Goal: Transaction & Acquisition: Purchase product/service

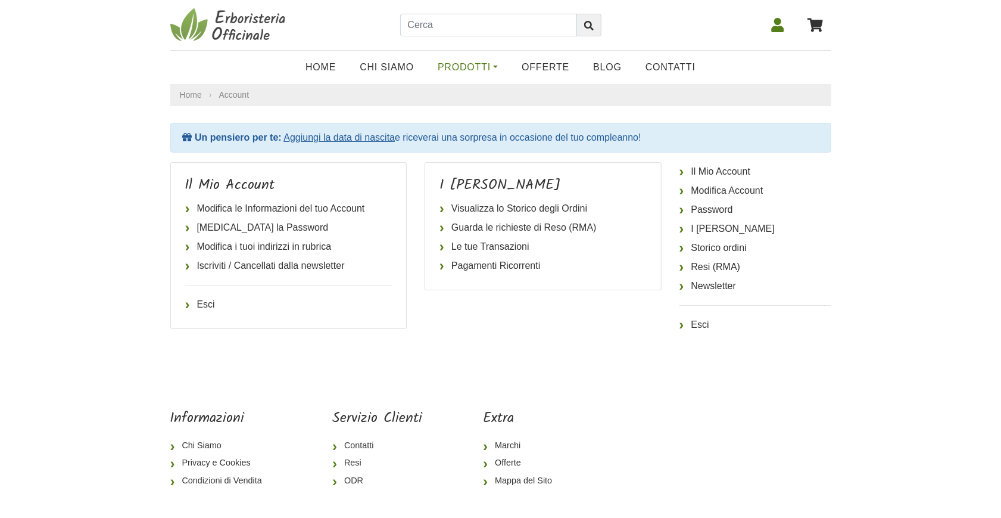
click at [461, 63] on link "Prodotti" at bounding box center [468, 67] width 84 height 24
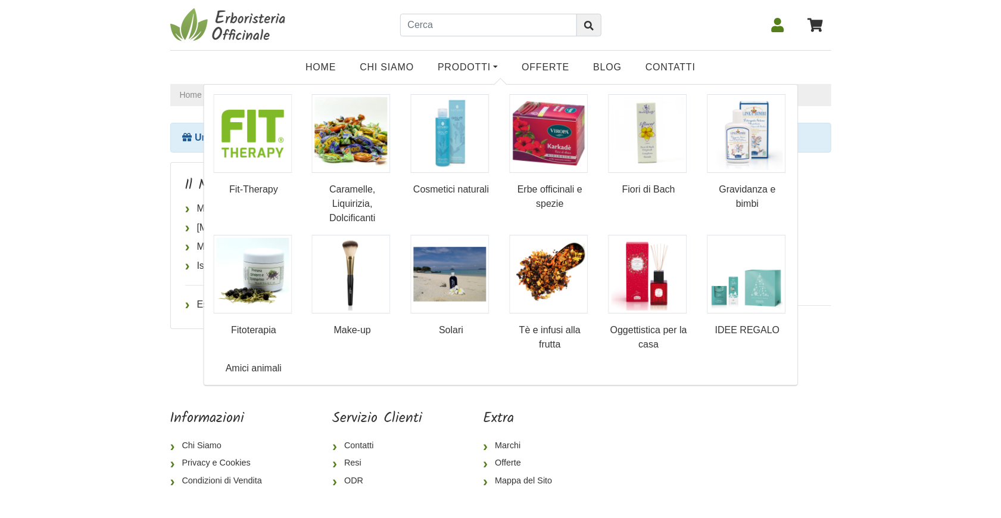
click at [91, 69] on header "Home Chi Siamo Prodotti Fit-Therapy Caramelle, Liquirizia, Dolcificanti Cosmeti…" at bounding box center [500, 42] width 1001 height 84
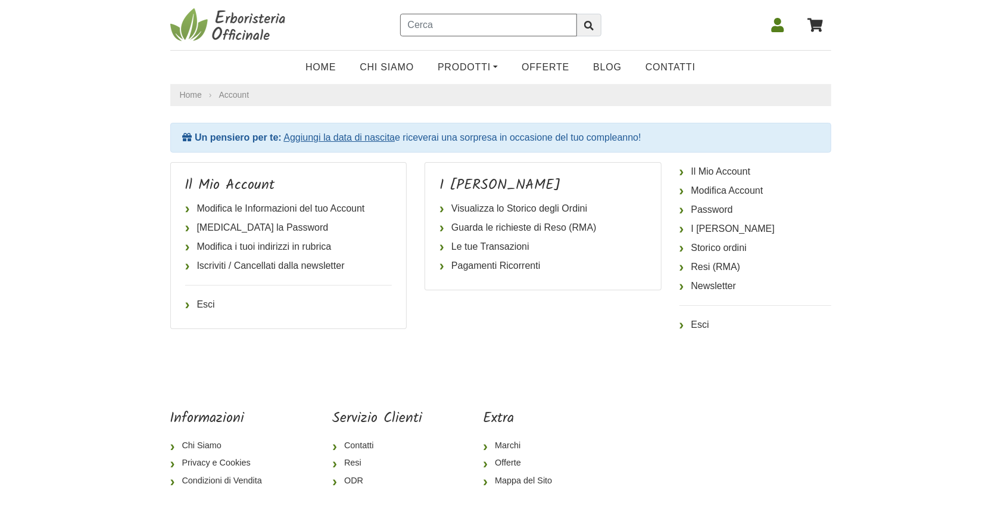
click at [426, 31] on input "text" at bounding box center [488, 25] width 177 height 23
type input "ligredren"
click at [577, 14] on button "submit" at bounding box center [589, 25] width 25 height 23
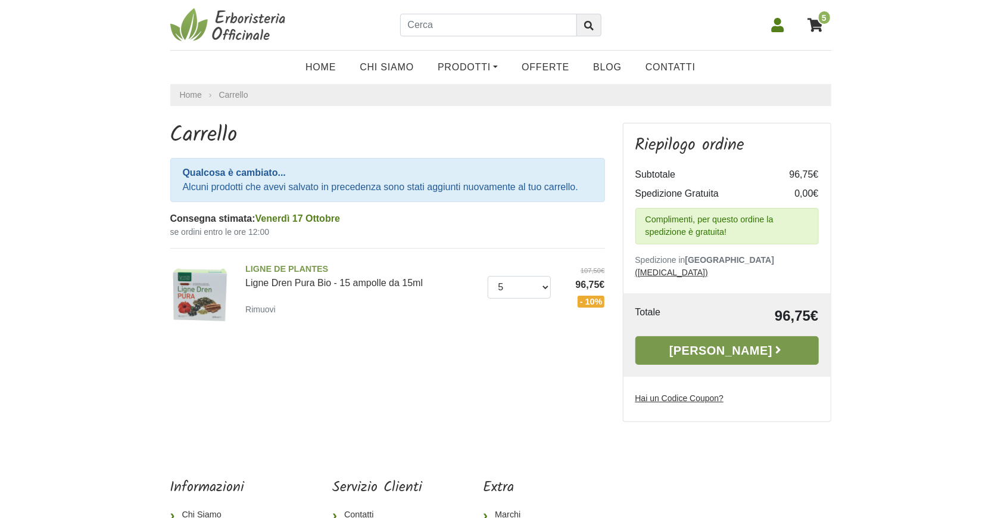
click at [748, 336] on link "Alla Cassa" at bounding box center [727, 350] width 183 height 29
click at [758, 33] on div "5" at bounding box center [721, 25] width 220 height 30
click at [774, 27] on icon at bounding box center [777, 25] width 13 height 14
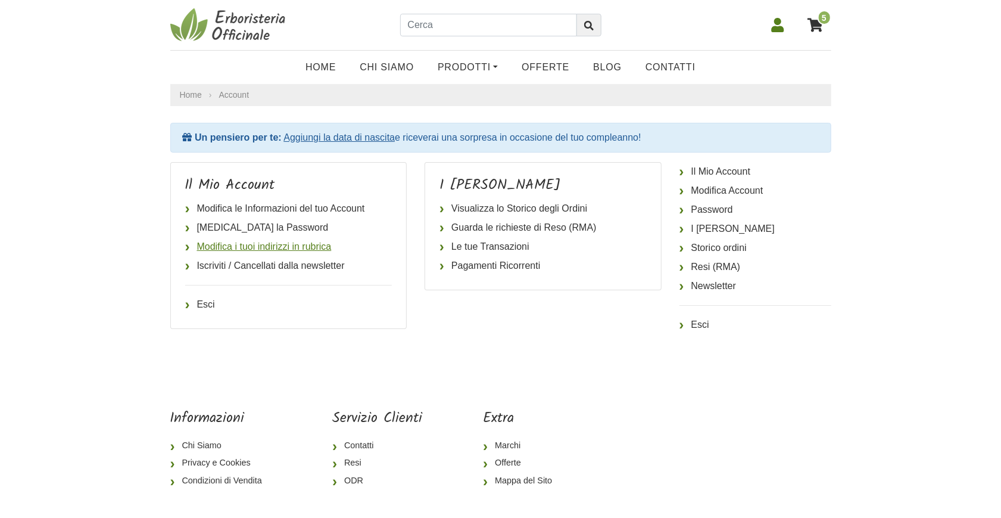
click at [312, 247] on link "Modifica i tuoi indirizzi in rubrica" at bounding box center [288, 246] width 207 height 19
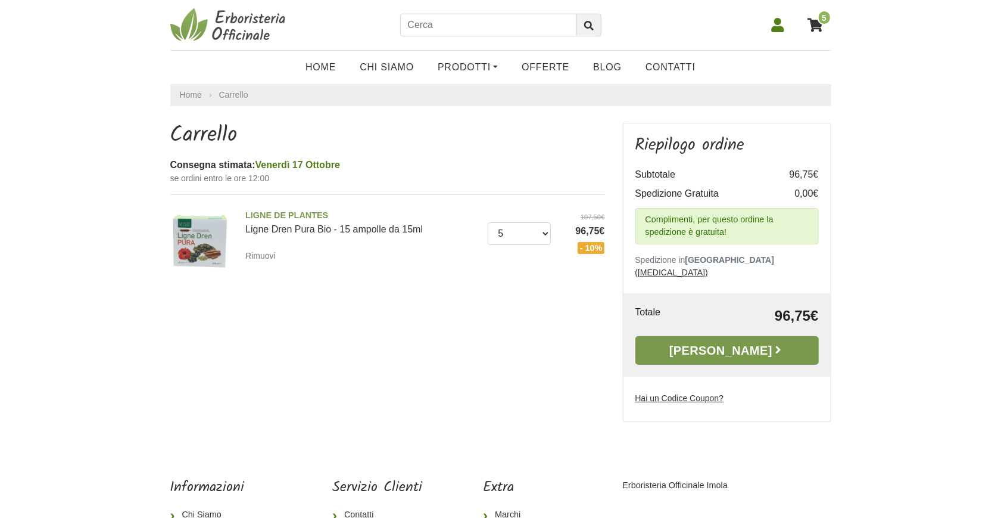
click at [737, 336] on link "Alla Cassa" at bounding box center [727, 350] width 183 height 29
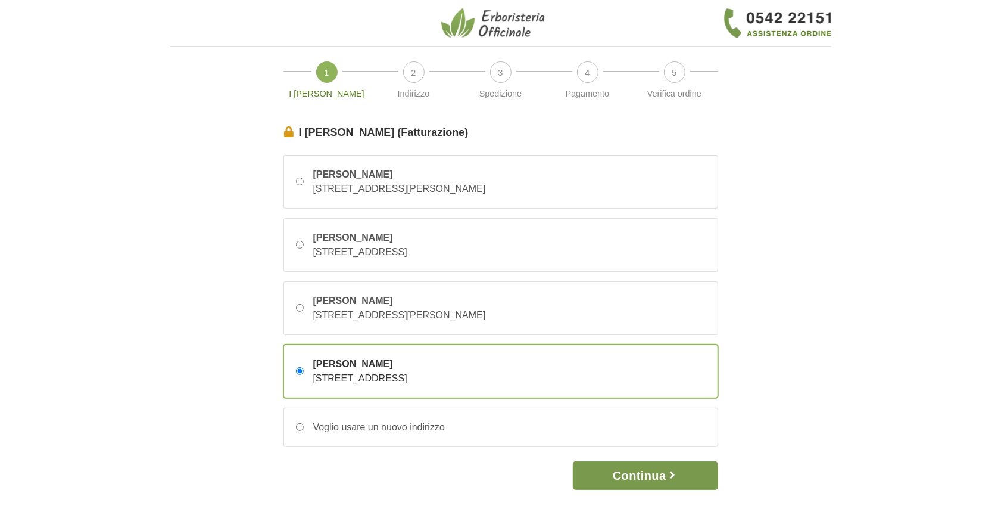
click at [673, 478] on icon "button" at bounding box center [672, 475] width 12 height 12
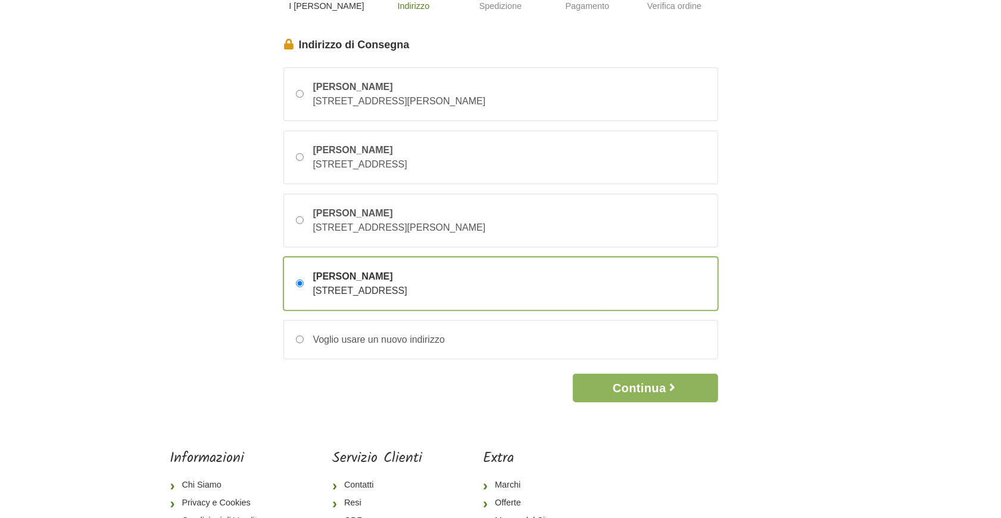
scroll to position [172, 0]
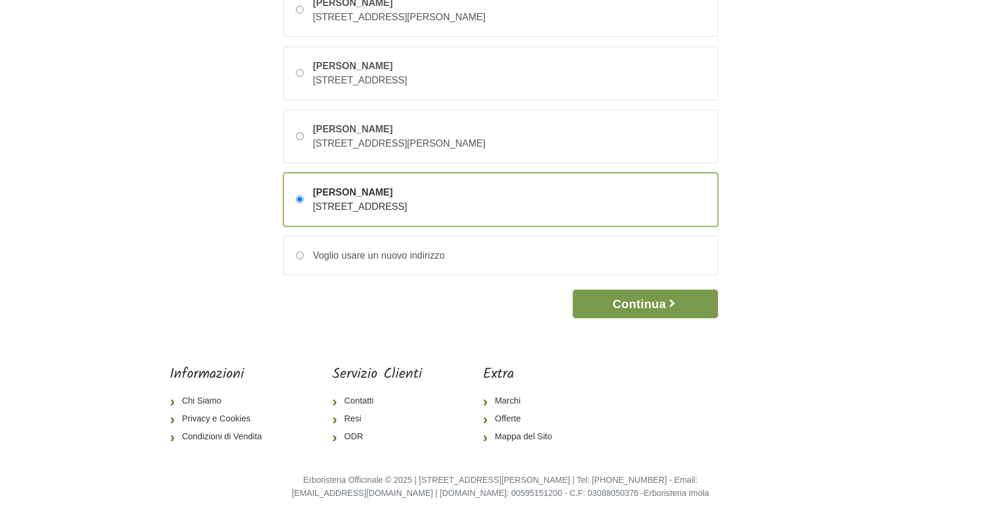
click at [647, 307] on button "Continua" at bounding box center [645, 303] width 145 height 29
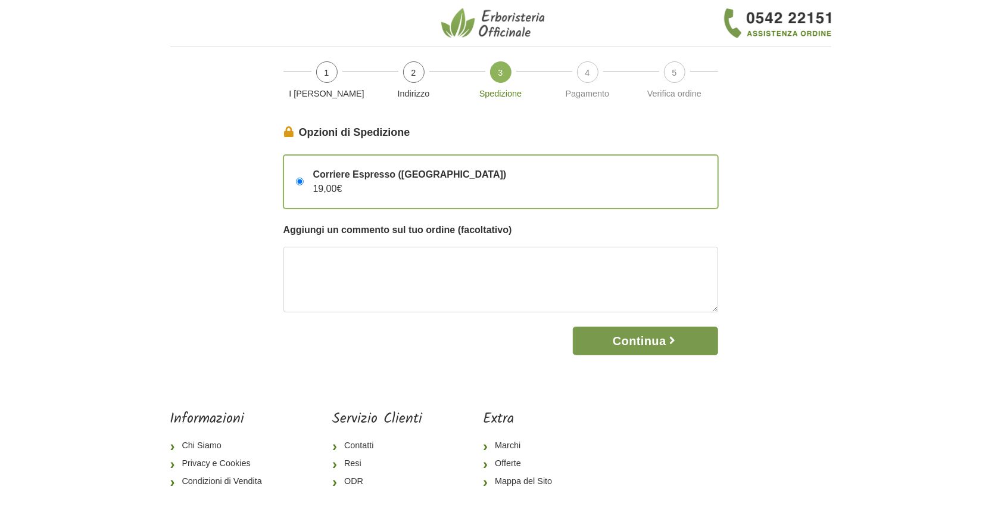
click at [655, 345] on button "Continua" at bounding box center [645, 340] width 145 height 29
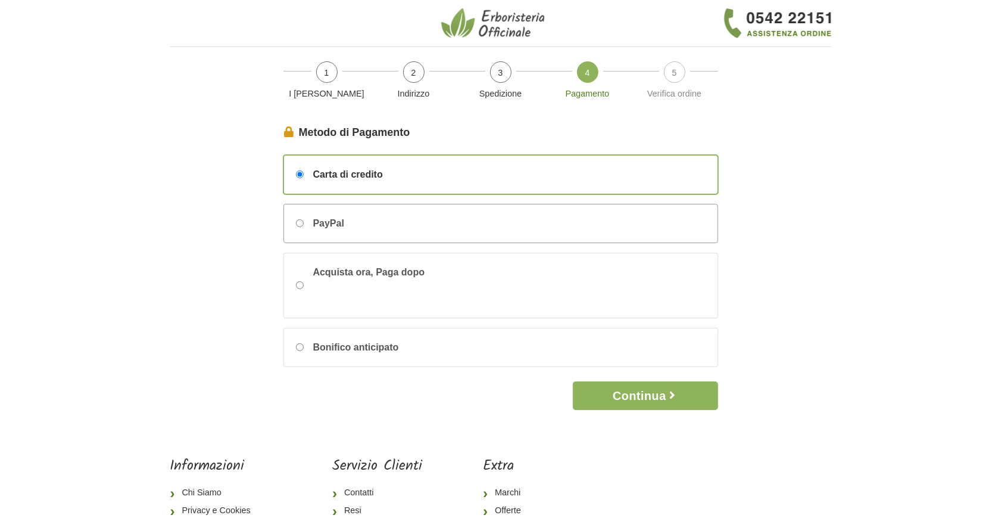
click at [309, 228] on div "PayPal" at bounding box center [324, 223] width 41 height 14
click at [304, 227] on input "PayPal" at bounding box center [300, 223] width 8 height 8
radio input "true"
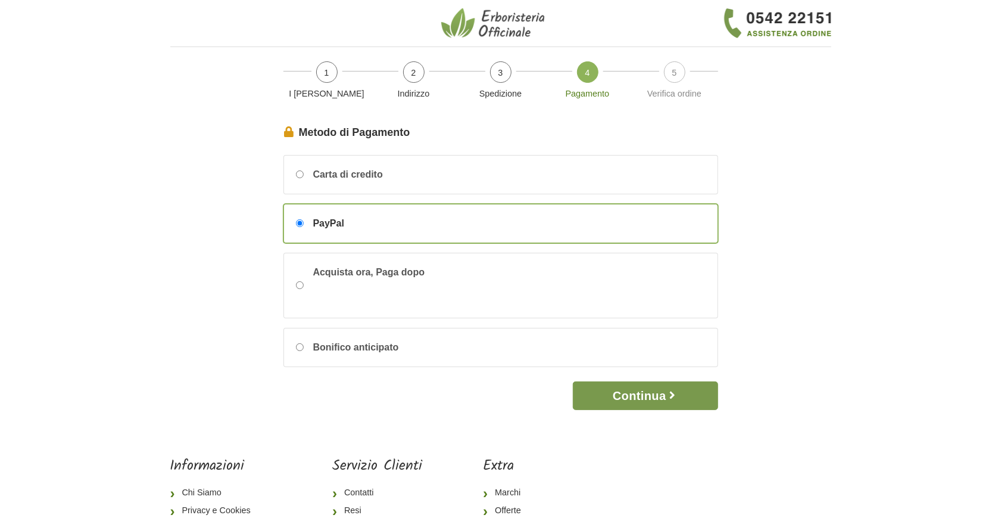
click at [644, 399] on button "Continua" at bounding box center [645, 395] width 145 height 29
